Goal: Navigation & Orientation: Find specific page/section

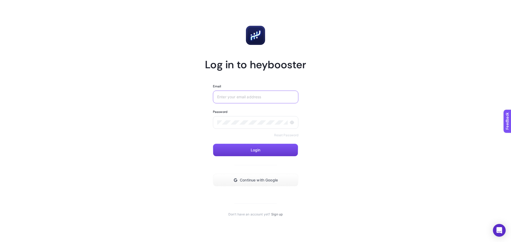
type input "[EMAIL_ADDRESS][DOMAIN_NAME]"
click at [245, 148] on button "Login" at bounding box center [255, 150] width 85 height 13
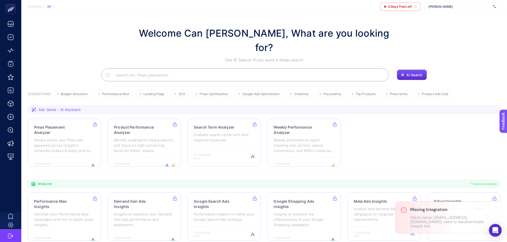
click at [496, 7] on div "[PERSON_NAME]" at bounding box center [462, 6] width 77 height 9
click at [295, 19] on section "Welcome Can [PERSON_NAME], What are you looking for? Use AI Search if you want …" at bounding box center [263, 157] width 485 height 289
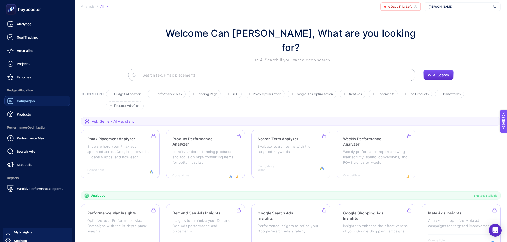
click at [40, 102] on link "Campaigns" at bounding box center [37, 101] width 66 height 11
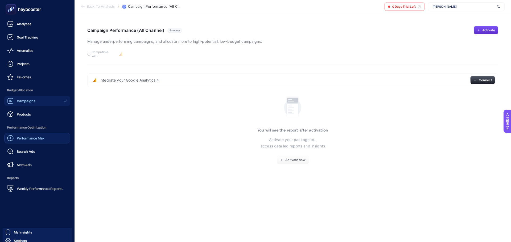
click at [36, 136] on span "Performance Max" at bounding box center [31, 138] width 28 height 4
